Goal: Task Accomplishment & Management: Manage account settings

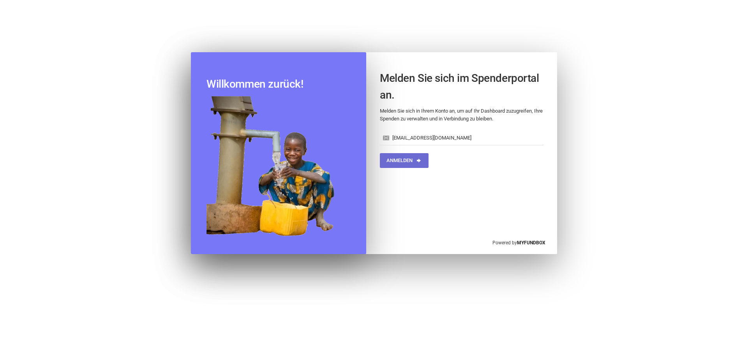
type input "[EMAIL_ADDRESS][DOMAIN_NAME]"
click at [387, 157] on button "Anmelden" at bounding box center [404, 160] width 49 height 15
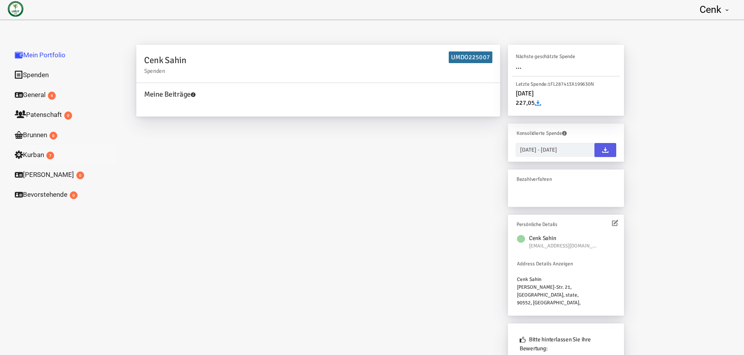
click at [34, 153] on link "Kurban 7" at bounding box center [66, 154] width 117 height 20
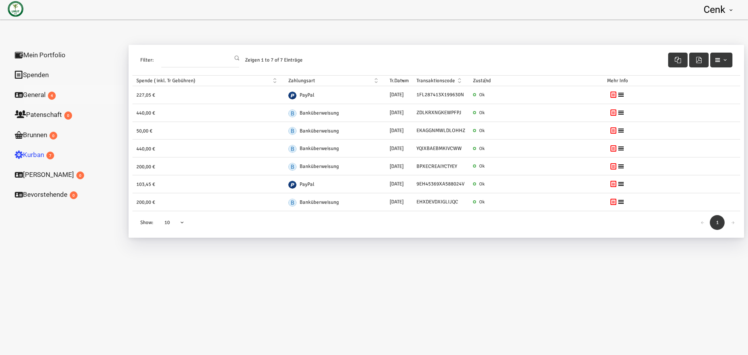
click at [41, 101] on link "General 4" at bounding box center [66, 94] width 117 height 20
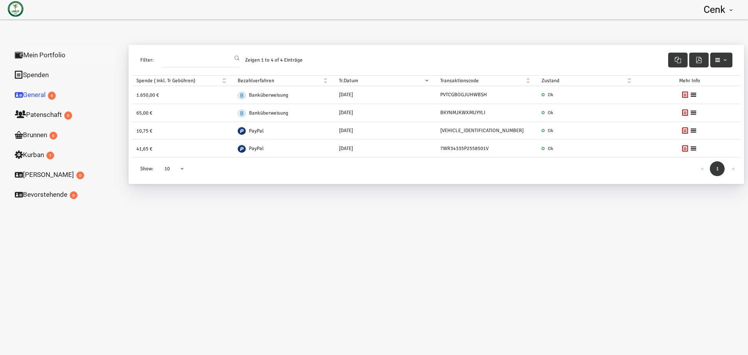
click at [36, 55] on link "Mein Portfolio" at bounding box center [66, 55] width 117 height 20
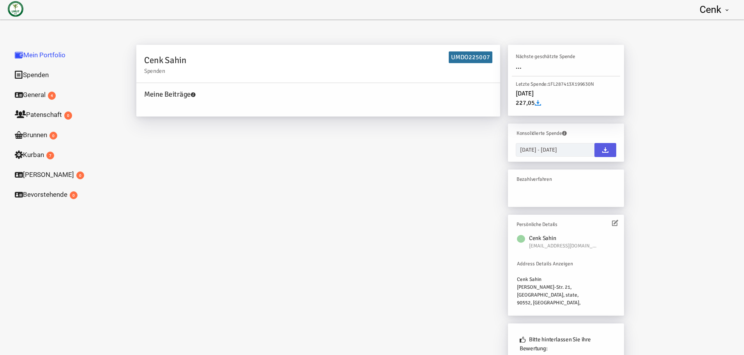
click at [539, 104] on icon at bounding box center [538, 103] width 6 height 6
click at [714, 97] on div "Cenk Sahin Spenden UMDO225007 Meine Beiträge Holen Sie sich kostenloses Kontogu…" at bounding box center [433, 233] width 603 height 386
click at [58, 191] on link "Bevorstehende 0" at bounding box center [66, 194] width 117 height 20
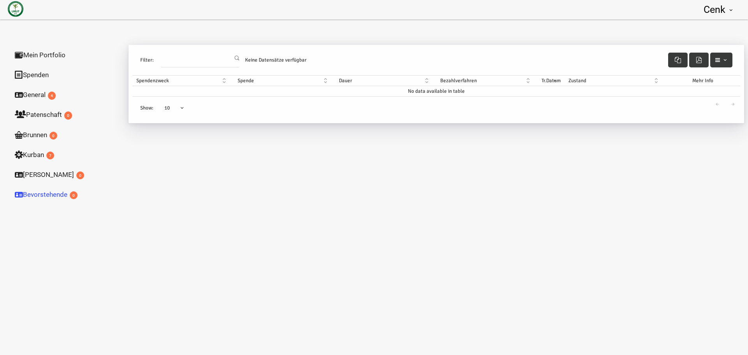
click at [37, 74] on link "Spenden" at bounding box center [66, 75] width 117 height 20
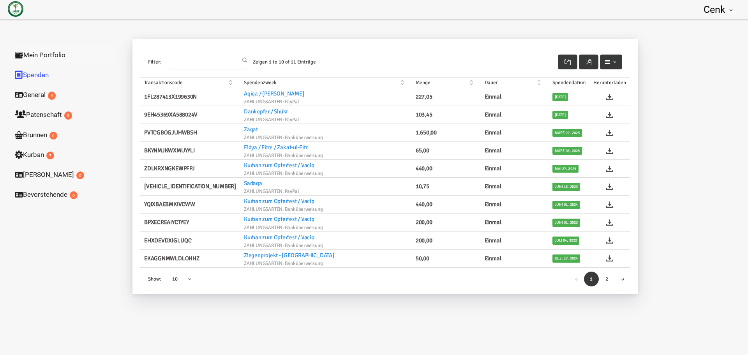
click at [33, 52] on link "Mein Portfolio" at bounding box center [66, 55] width 117 height 20
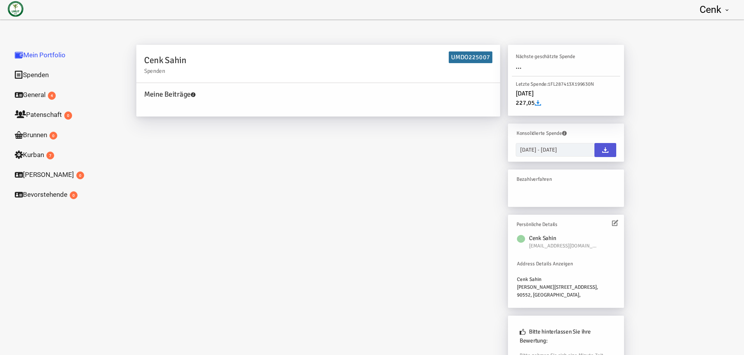
click at [611, 150] on link at bounding box center [605, 150] width 22 height 14
